Goal: Task Accomplishment & Management: Manage account settings

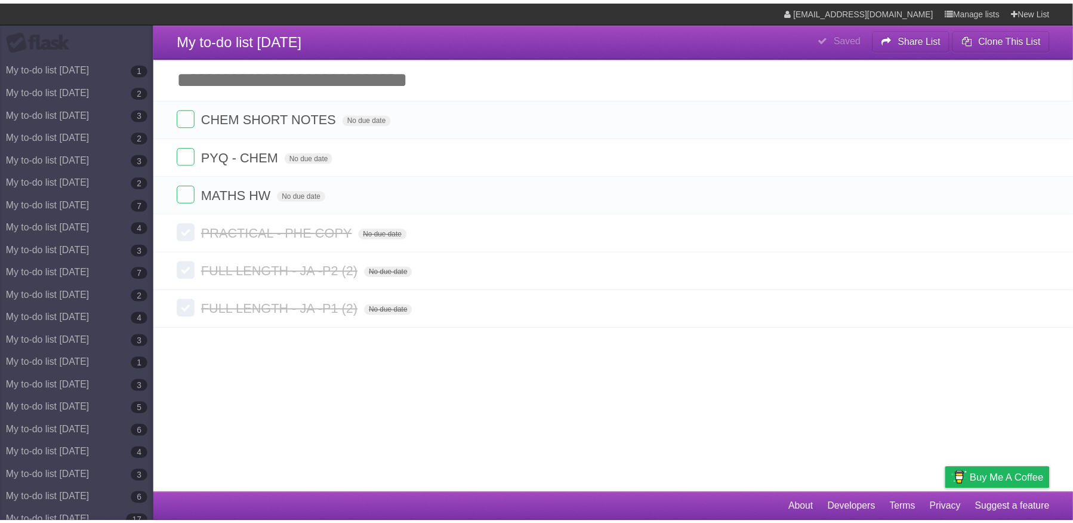
scroll to position [6191, 0]
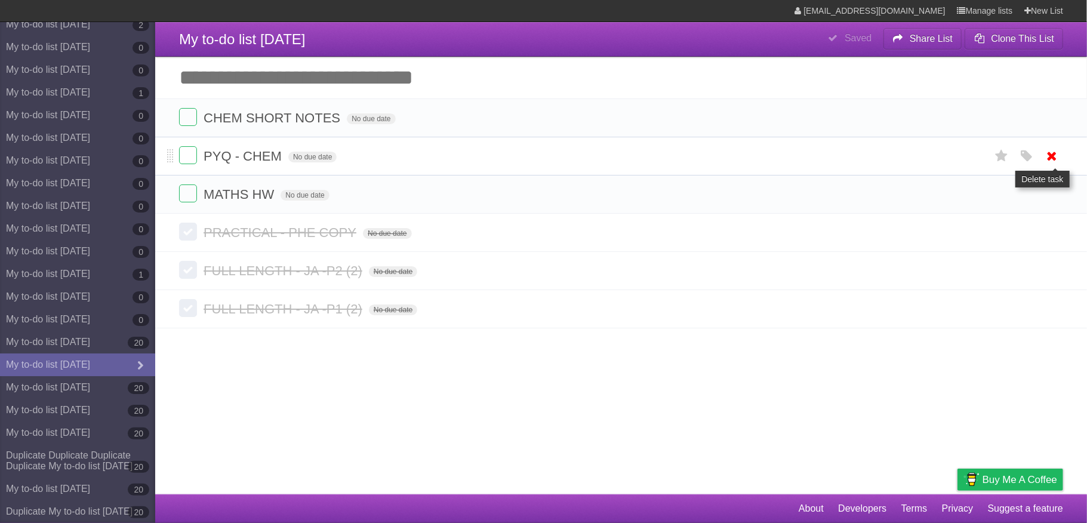
click at [1051, 165] on icon at bounding box center [1052, 156] width 17 height 20
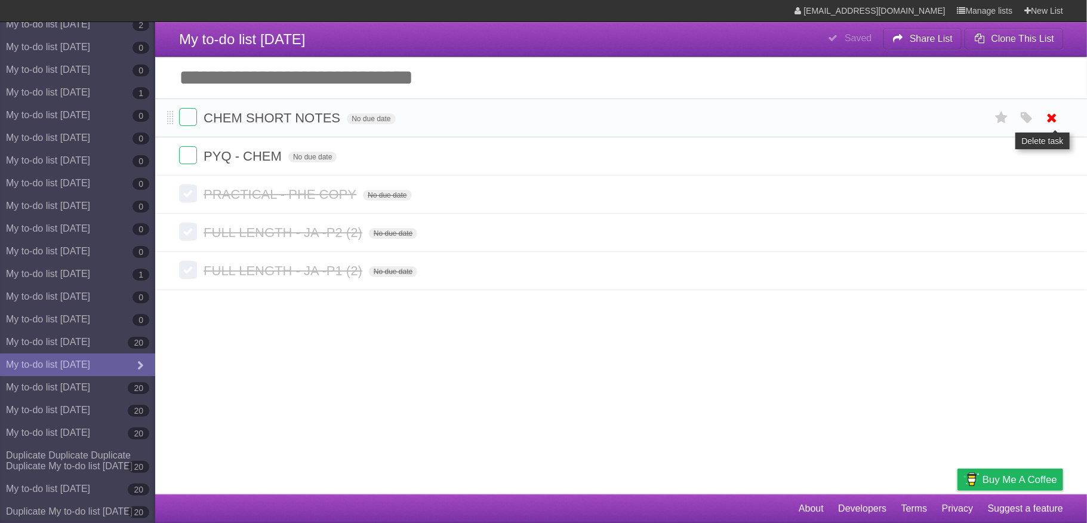
click at [1053, 122] on icon at bounding box center [1052, 118] width 17 height 20
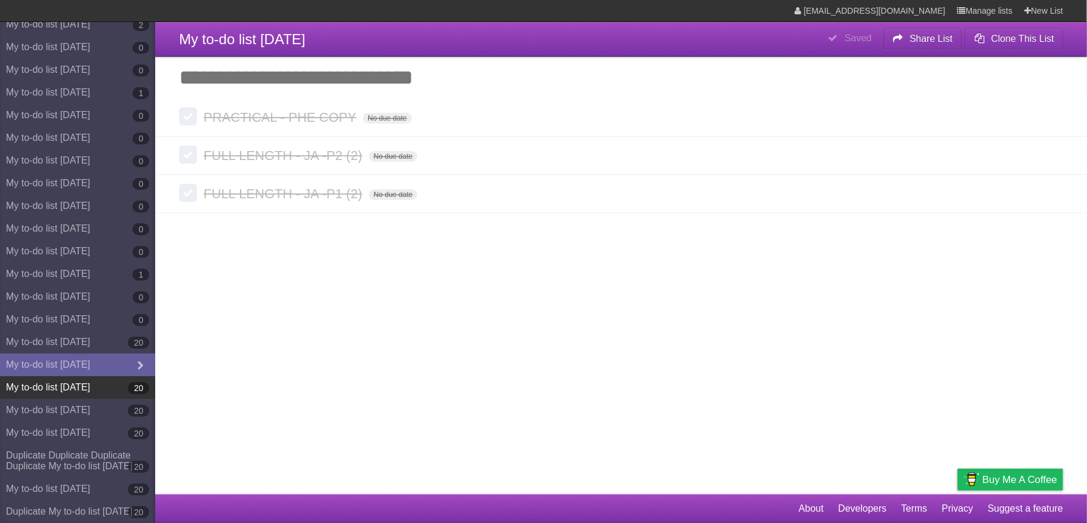
click at [97, 376] on link "My to-do list [DATE] 20" at bounding box center [77, 387] width 155 height 23
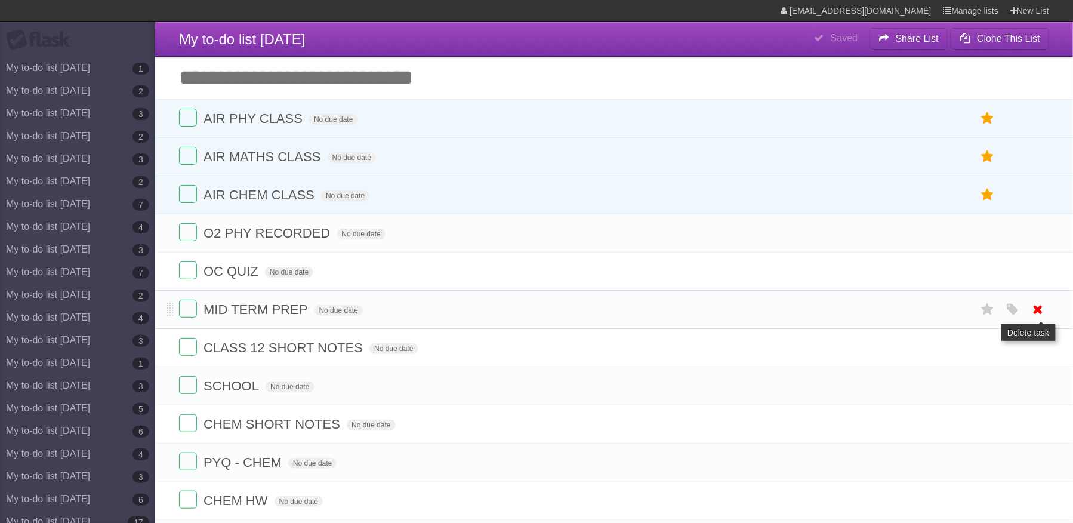
click at [1037, 313] on icon at bounding box center [1038, 310] width 17 height 20
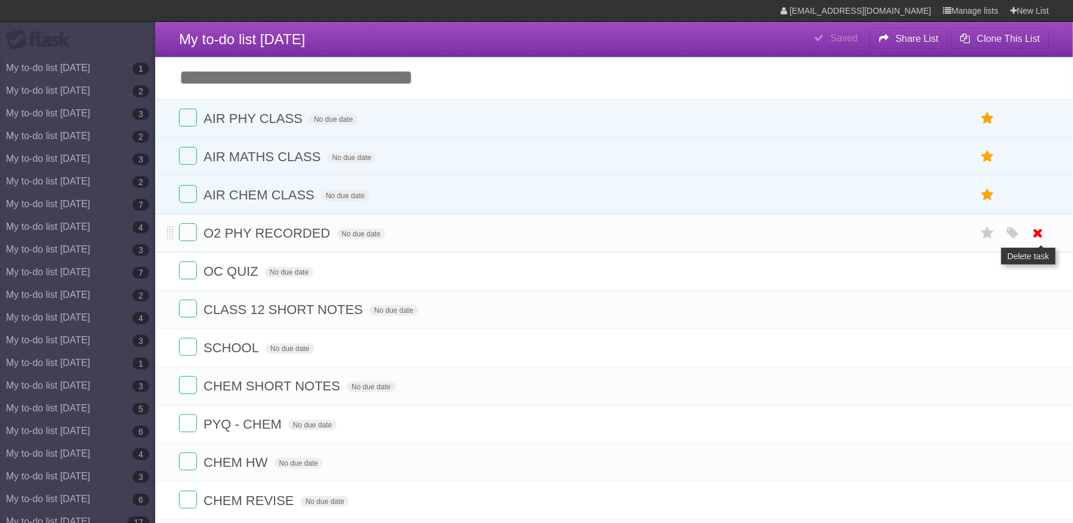
click at [1035, 236] on icon at bounding box center [1038, 233] width 17 height 20
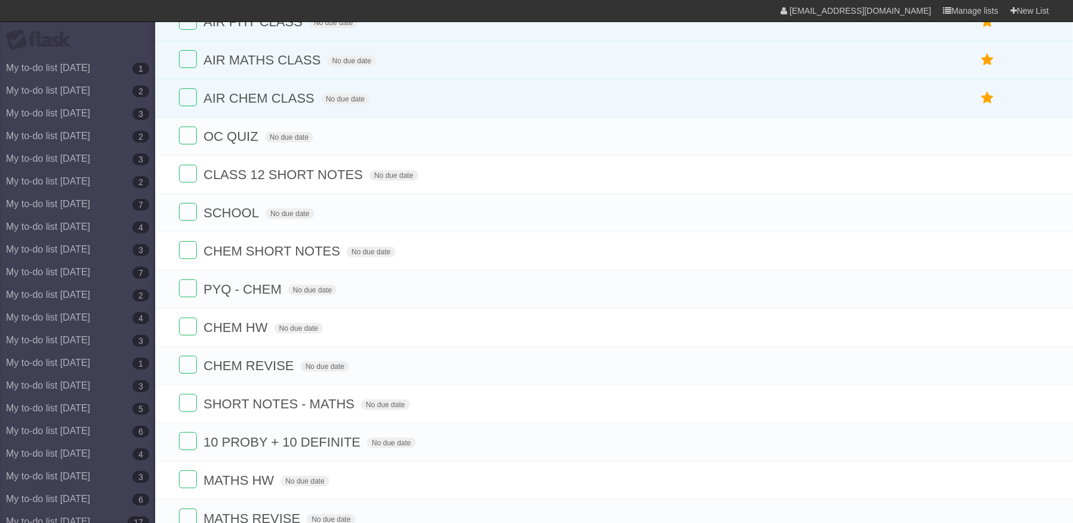
scroll to position [328, 0]
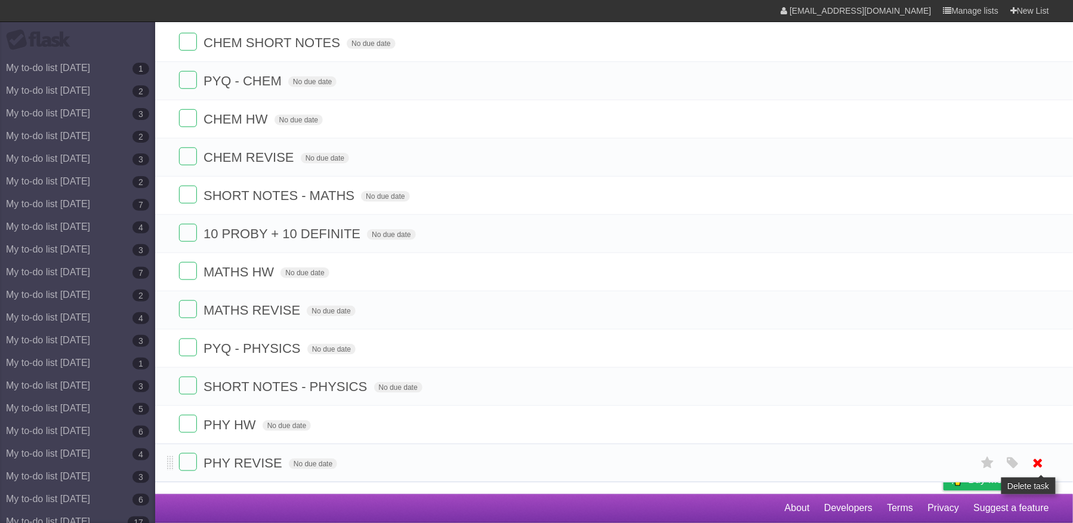
click at [1042, 467] on icon at bounding box center [1038, 463] width 17 height 20
click at [1037, 396] on icon at bounding box center [1038, 387] width 17 height 20
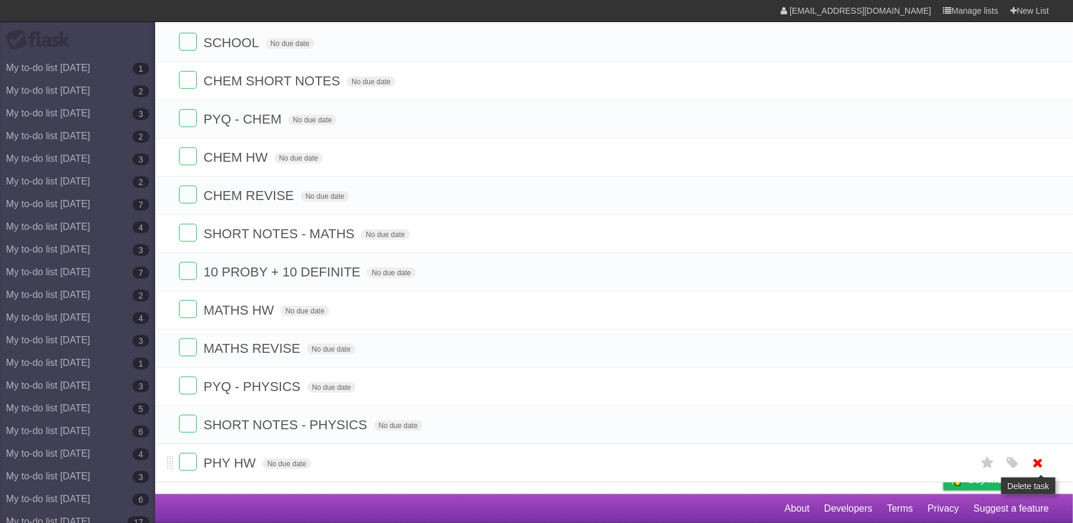
click at [1033, 463] on icon at bounding box center [1038, 463] width 17 height 20
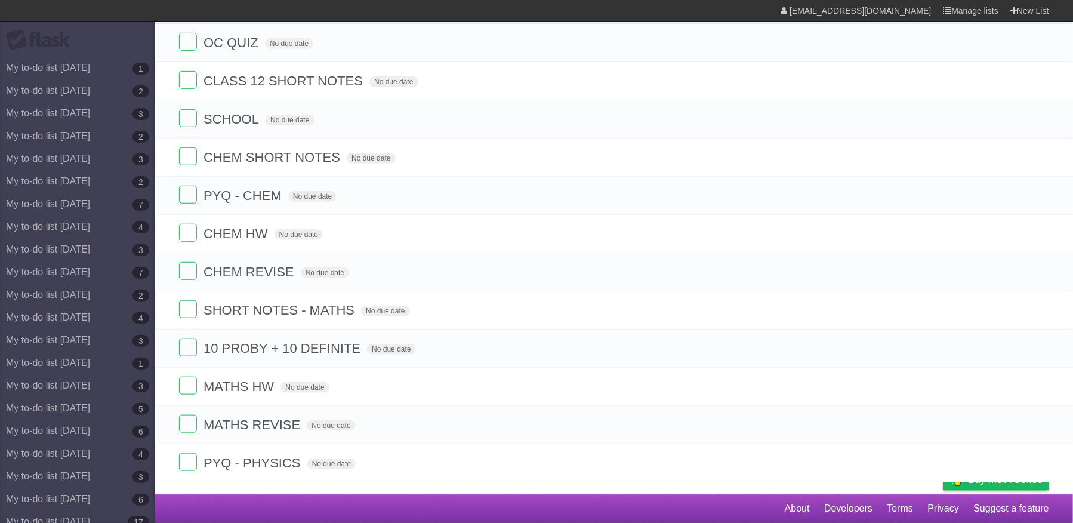
scroll to position [209, 0]
click at [1034, 463] on icon at bounding box center [1038, 463] width 17 height 20
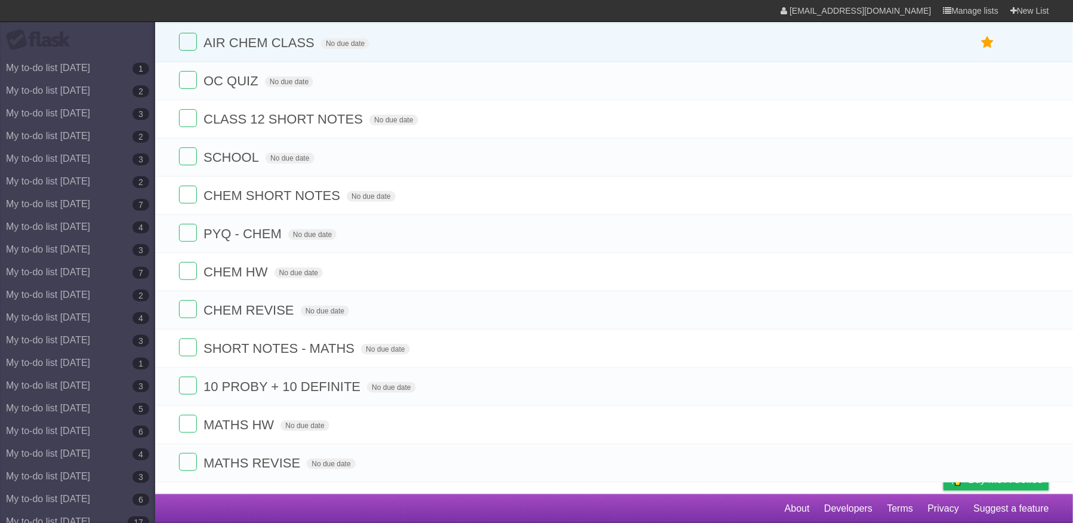
scroll to position [170, 0]
click at [1034, 463] on icon at bounding box center [1038, 463] width 17 height 20
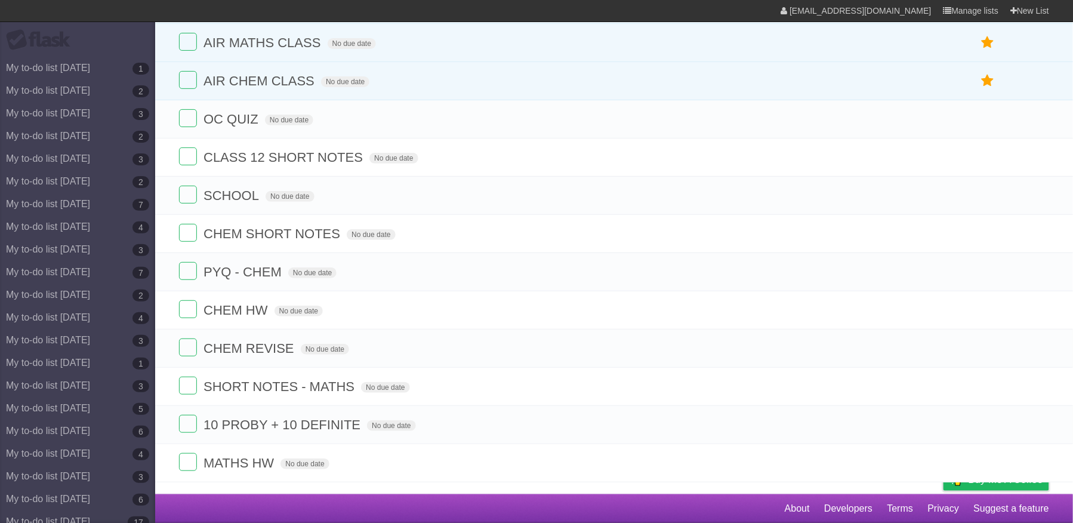
scroll to position [130, 0]
click at [1029, 383] on link at bounding box center [1038, 387] width 23 height 20
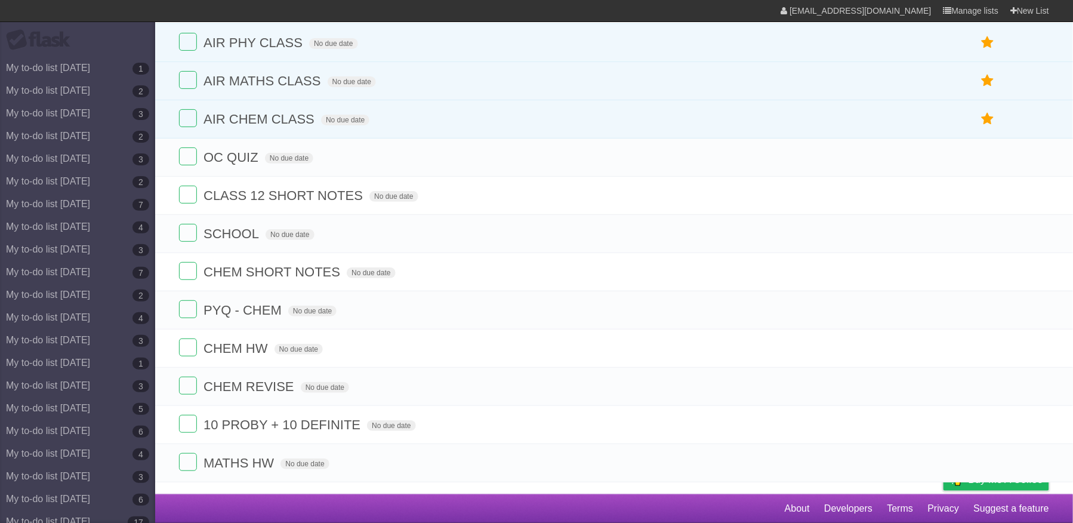
scroll to position [91, 0]
click at [1029, 383] on link at bounding box center [1038, 387] width 23 height 20
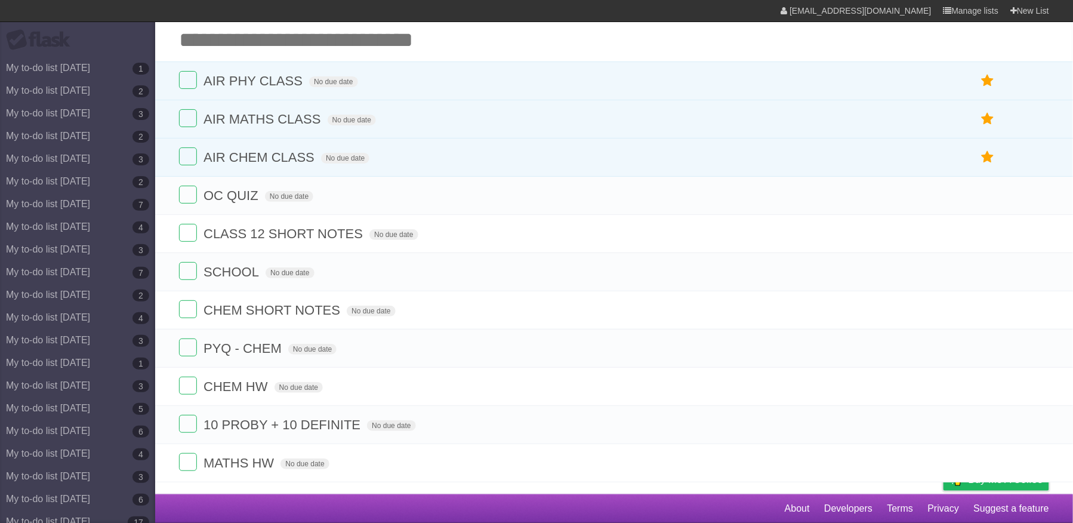
scroll to position [51, 0]
click at [1029, 383] on link at bounding box center [1038, 387] width 23 height 20
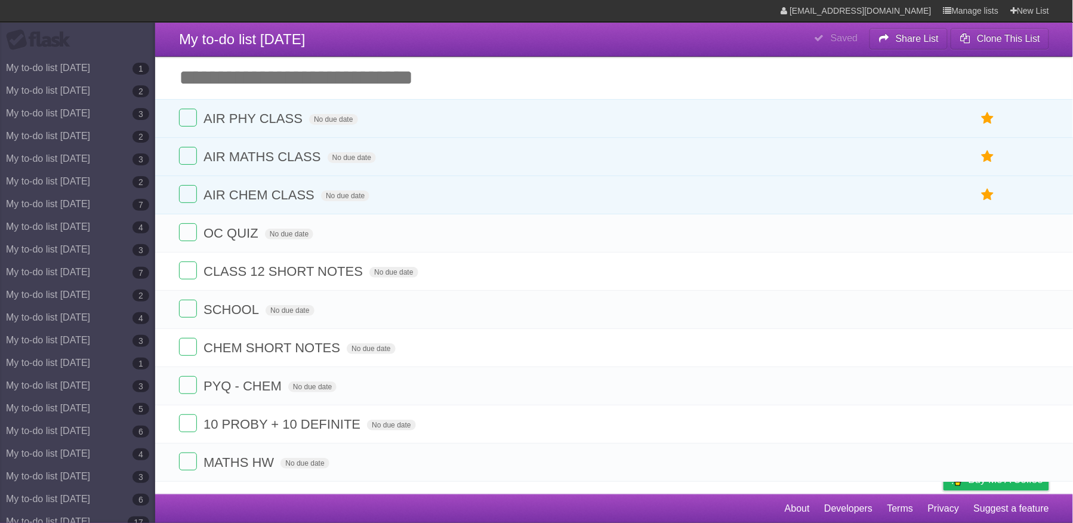
scroll to position [13, 0]
click at [1029, 383] on link at bounding box center [1038, 386] width 23 height 20
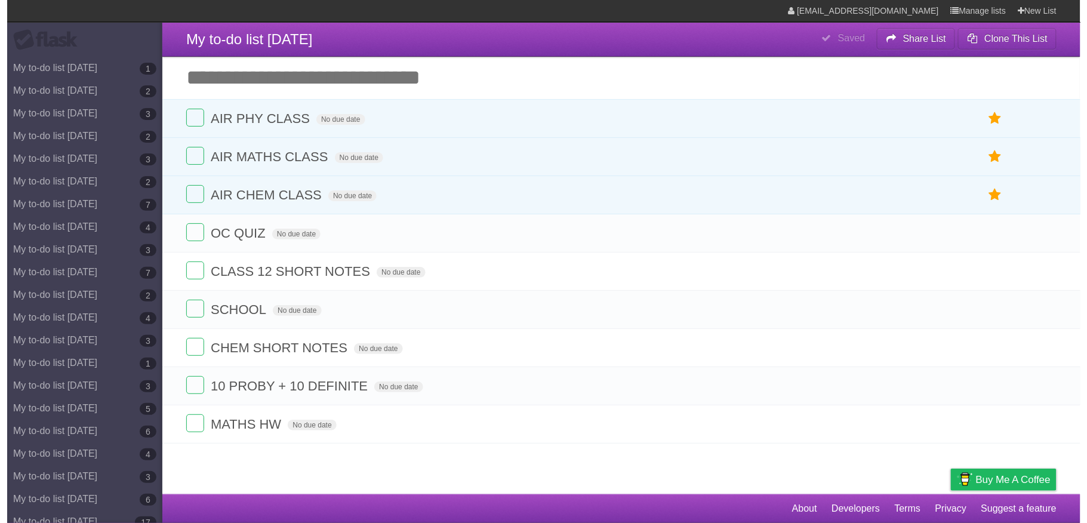
scroll to position [0, 0]
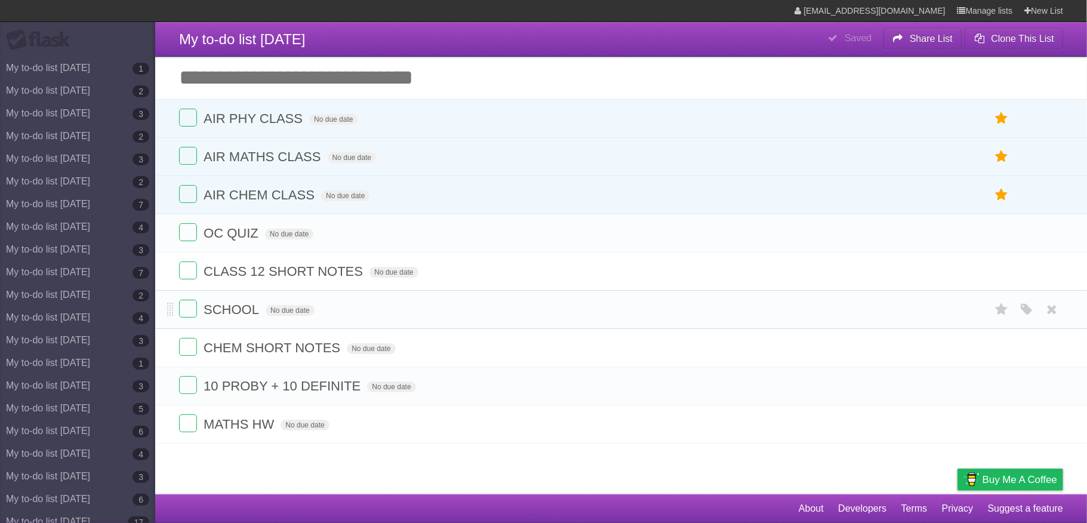
click at [258, 319] on form "SCHOOL No due date White Red Blue Green Purple Orange" at bounding box center [621, 310] width 884 height 20
click at [257, 319] on form "SCHOOL No due date White Red Blue Green Purple Orange" at bounding box center [621, 310] width 884 height 20
click at [257, 317] on span "SCHOOL" at bounding box center [233, 309] width 59 height 15
type input "**********"
